Goal: Information Seeking & Learning: Check status

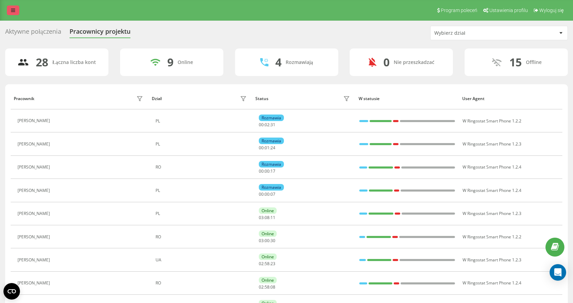
click at [14, 8] on icon at bounding box center [13, 10] width 4 height 5
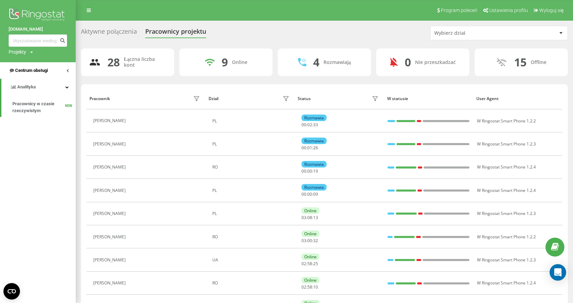
click at [40, 72] on span "Centrum obsługi" at bounding box center [31, 70] width 33 height 5
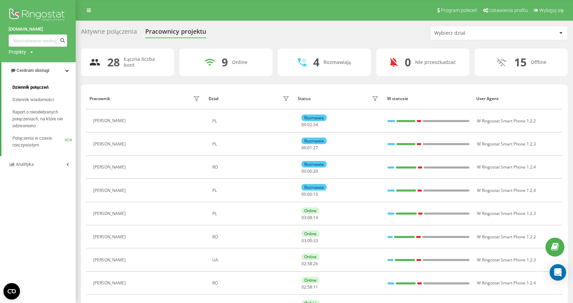
click at [44, 88] on span "Dziennik połączeń" at bounding box center [30, 87] width 36 height 7
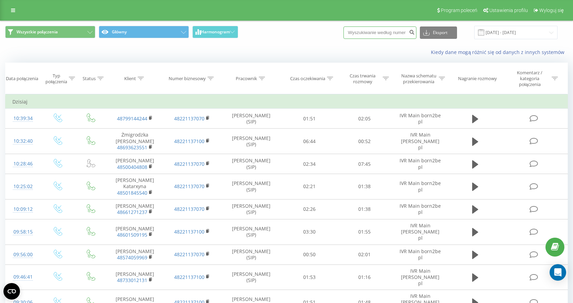
click at [385, 32] on input at bounding box center [380, 33] width 73 height 12
paste input "697488698"
type input "697488698"
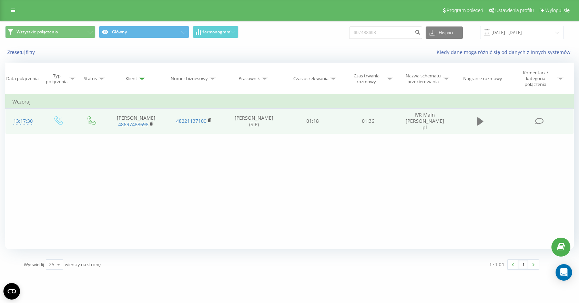
click at [477, 122] on icon at bounding box center [480, 121] width 6 height 8
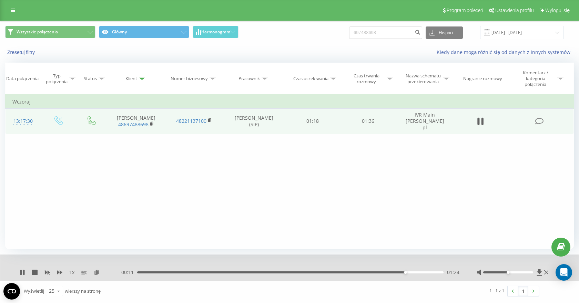
click at [37, 270] on div "1 x" at bounding box center [70, 272] width 100 height 7
click at [37, 273] on icon at bounding box center [35, 273] width 6 height 6
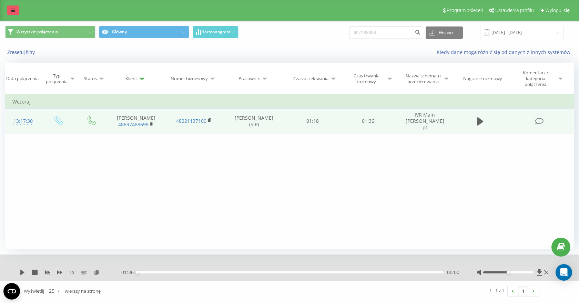
click at [13, 14] on link at bounding box center [13, 11] width 12 height 10
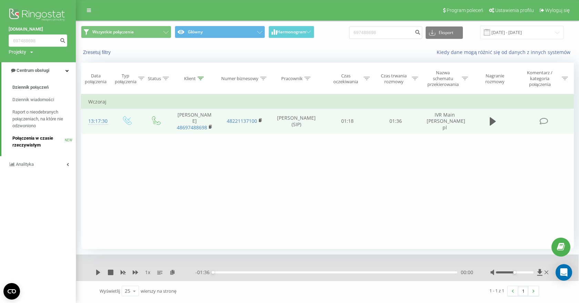
click at [40, 140] on span "Połączenia w czasie rzeczywistym" at bounding box center [38, 142] width 52 height 14
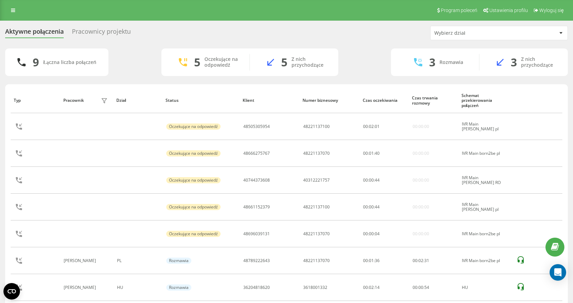
click at [94, 32] on div "Pracownicy projektu" at bounding box center [101, 33] width 59 height 11
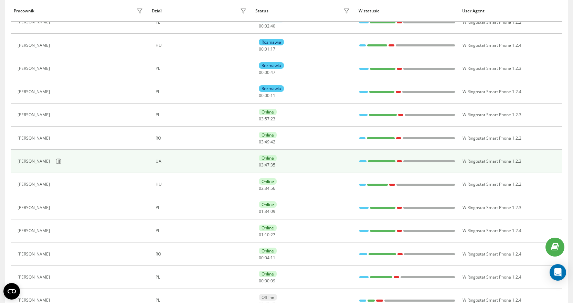
scroll to position [138, 0]
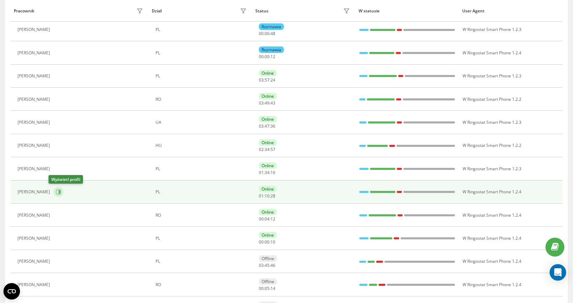
click at [56, 190] on icon at bounding box center [58, 192] width 5 height 5
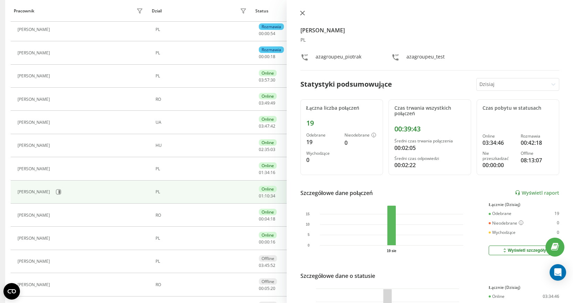
click at [305, 12] on icon at bounding box center [302, 13] width 5 height 5
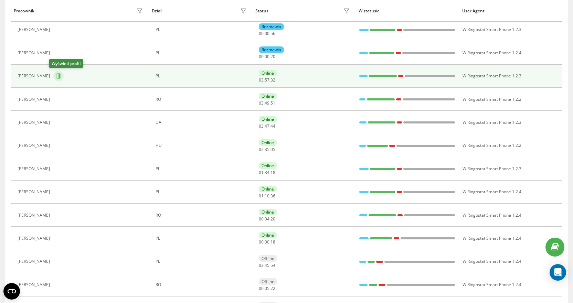
click at [56, 74] on icon at bounding box center [58, 76] width 5 height 5
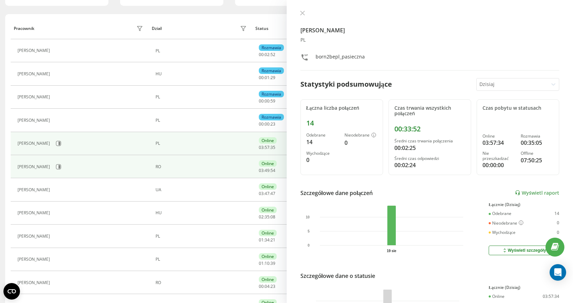
scroll to position [69, 0]
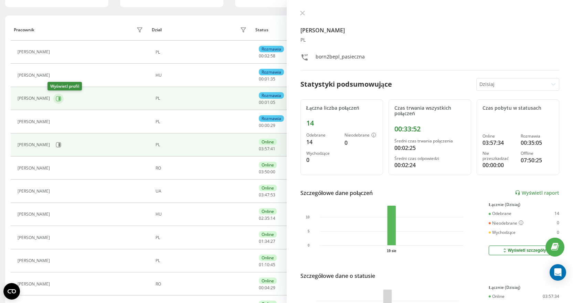
click at [56, 99] on icon at bounding box center [59, 99] width 6 height 6
click at [59, 146] on icon at bounding box center [60, 144] width 2 height 3
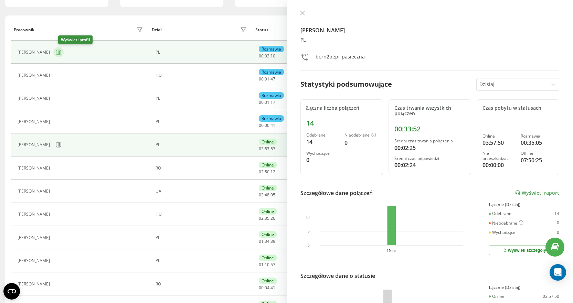
click at [61, 53] on icon at bounding box center [59, 53] width 6 height 6
click at [59, 144] on icon at bounding box center [60, 144] width 2 height 3
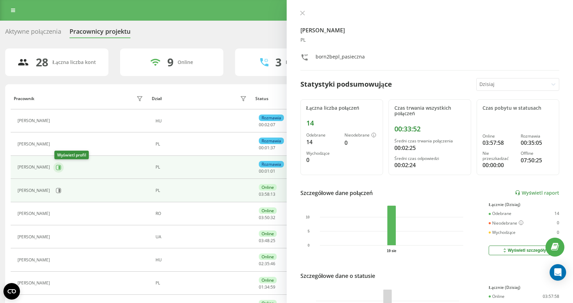
click at [58, 168] on icon at bounding box center [59, 168] width 6 height 6
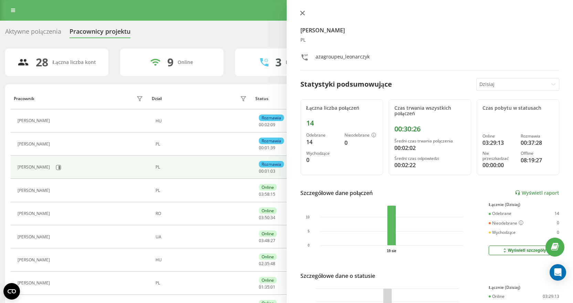
click at [304, 16] on button at bounding box center [302, 13] width 9 height 7
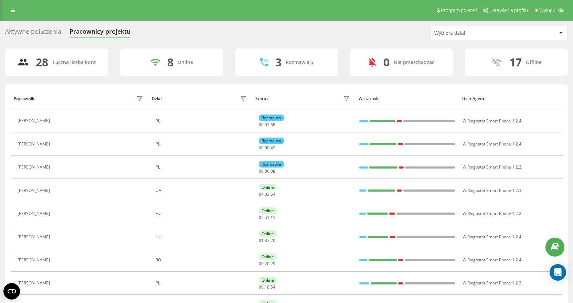
click at [43, 28] on div "Aktywne połączenia" at bounding box center [33, 33] width 56 height 11
